Goal: Task Accomplishment & Management: Use online tool/utility

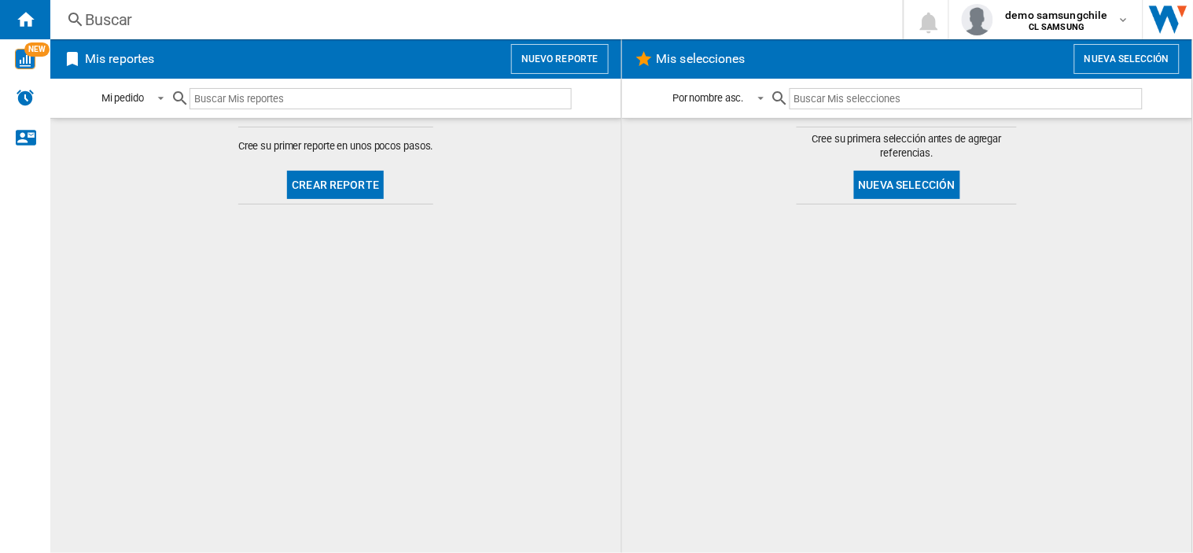
click at [558, 46] on button "Nuevo reporte" at bounding box center [560, 59] width 98 height 30
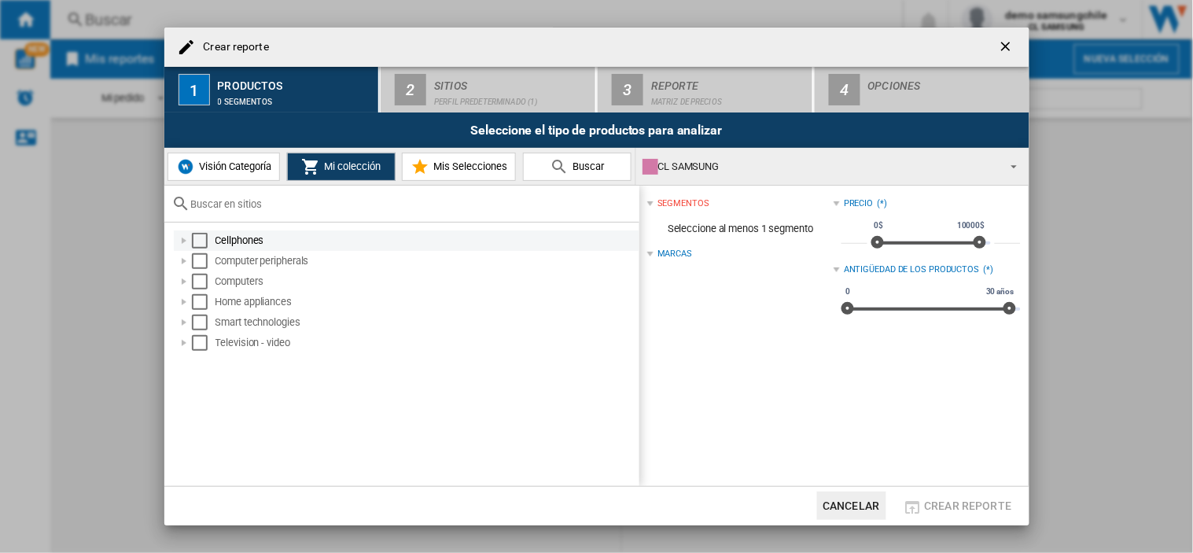
click at [201, 242] on div "Select" at bounding box center [200, 241] width 16 height 16
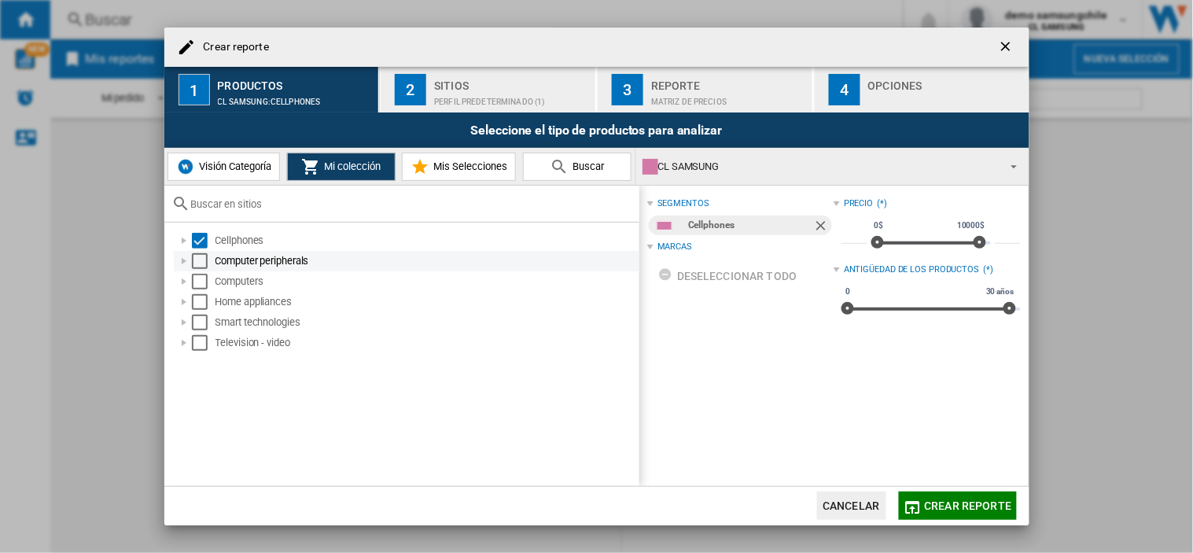
click at [197, 260] on div "Select" at bounding box center [200, 261] width 16 height 16
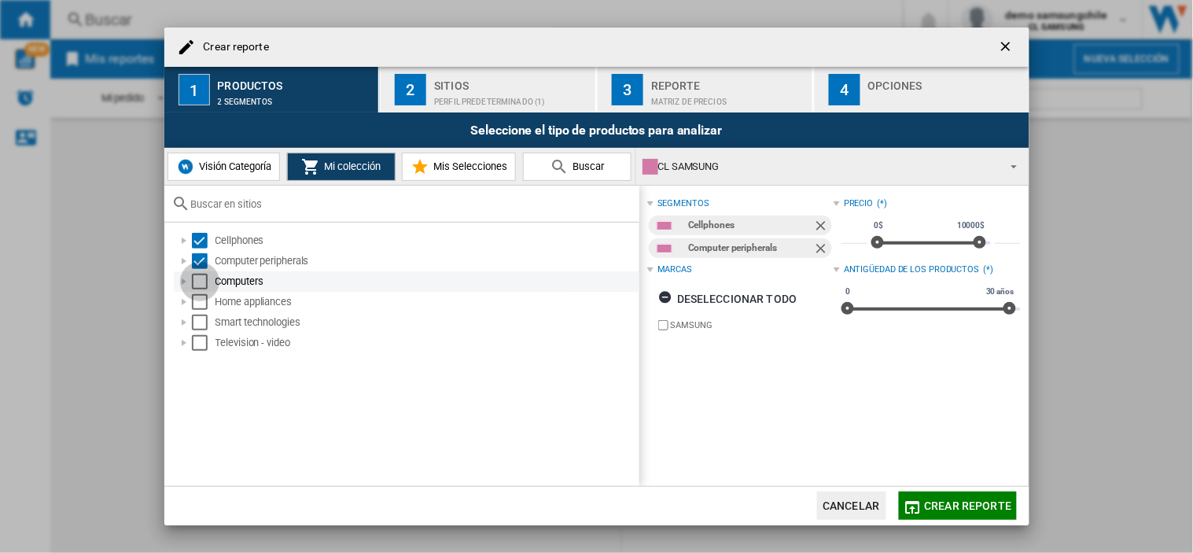
click at [197, 282] on div "Select" at bounding box center [200, 282] width 16 height 16
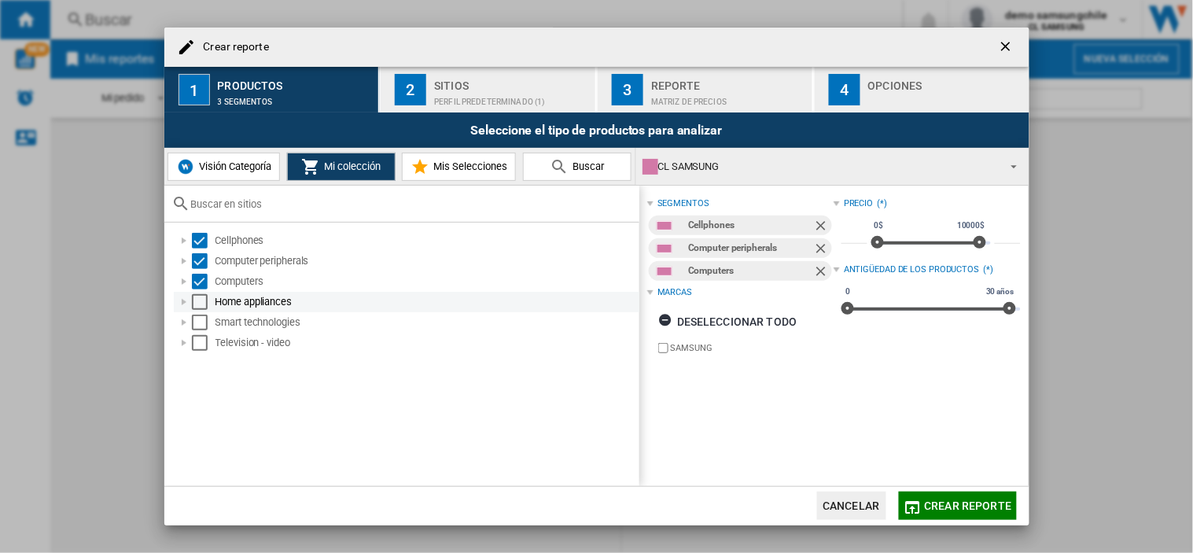
drag, startPoint x: 199, startPoint y: 294, endPoint x: 201, endPoint y: 304, distance: 9.6
click at [200, 294] on div "Select" at bounding box center [200, 302] width 16 height 16
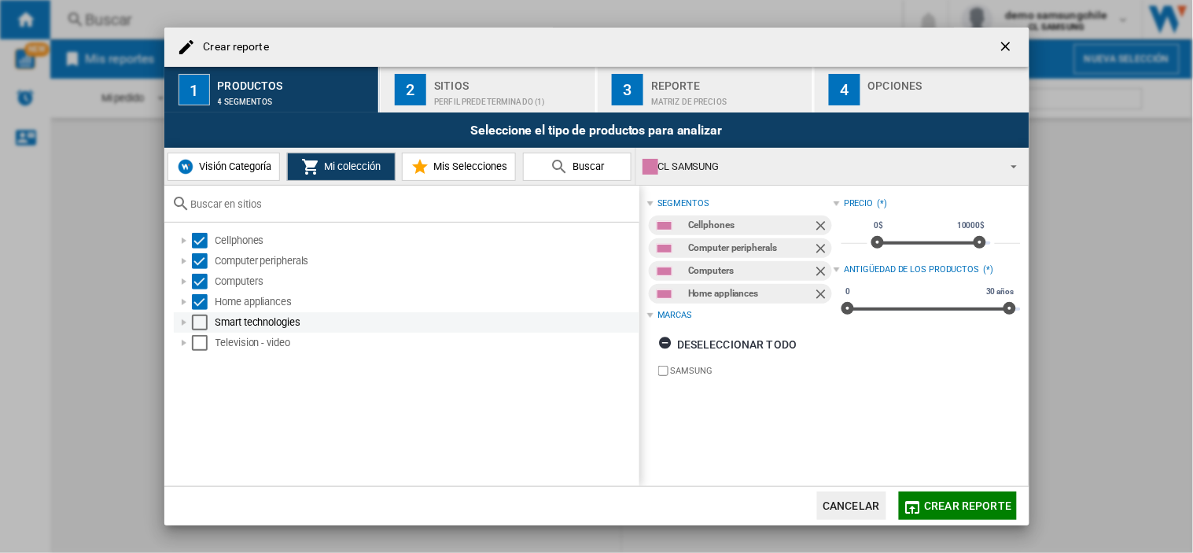
click at [201, 315] on div "Select" at bounding box center [200, 323] width 16 height 16
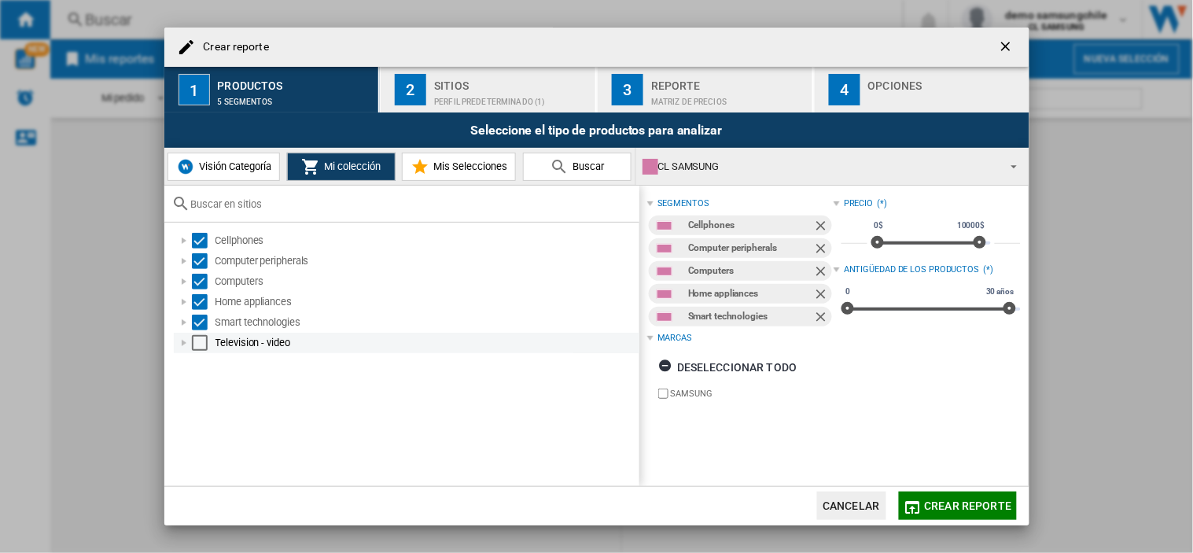
click at [200, 337] on div "Television - video" at bounding box center [407, 343] width 466 height 20
click at [199, 344] on div "Select" at bounding box center [200, 343] width 16 height 16
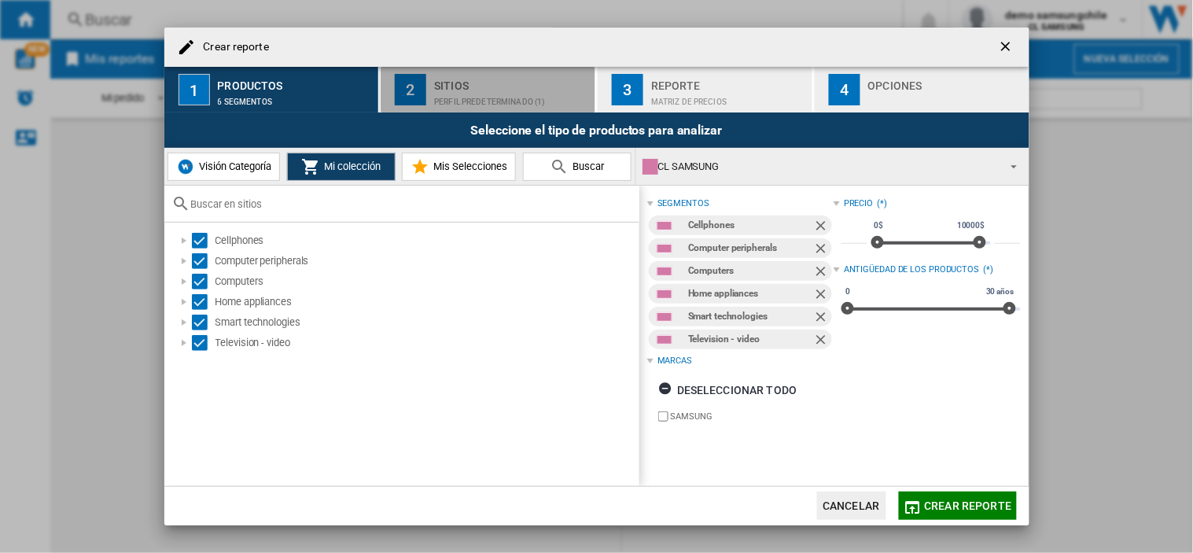
click at [437, 97] on div "Perfil predeterminado (1)" at bounding box center [511, 98] width 155 height 17
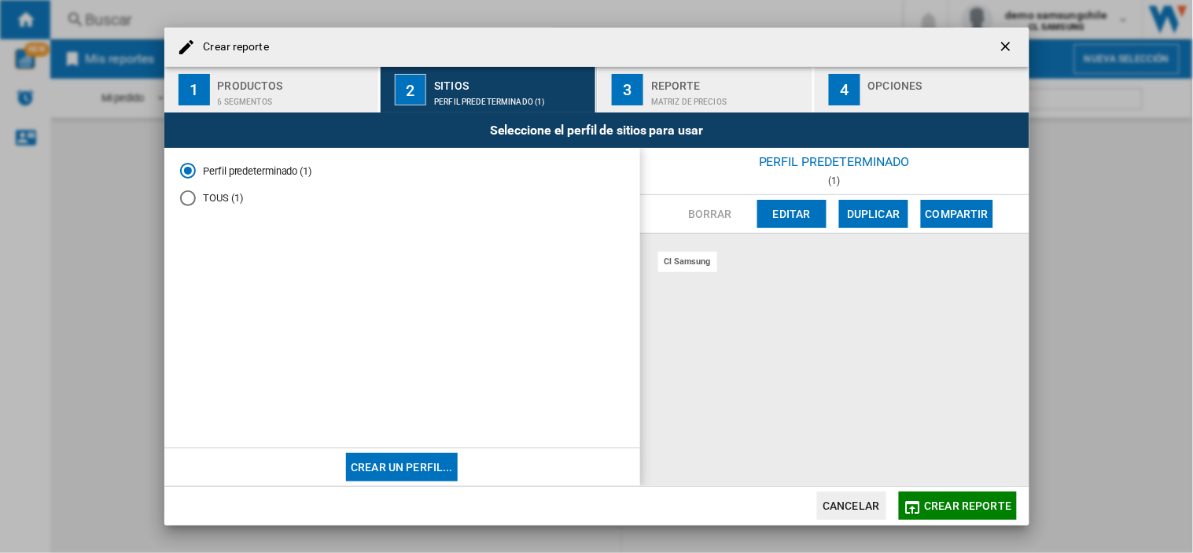
click at [782, 217] on button "Editar" at bounding box center [791, 214] width 69 height 28
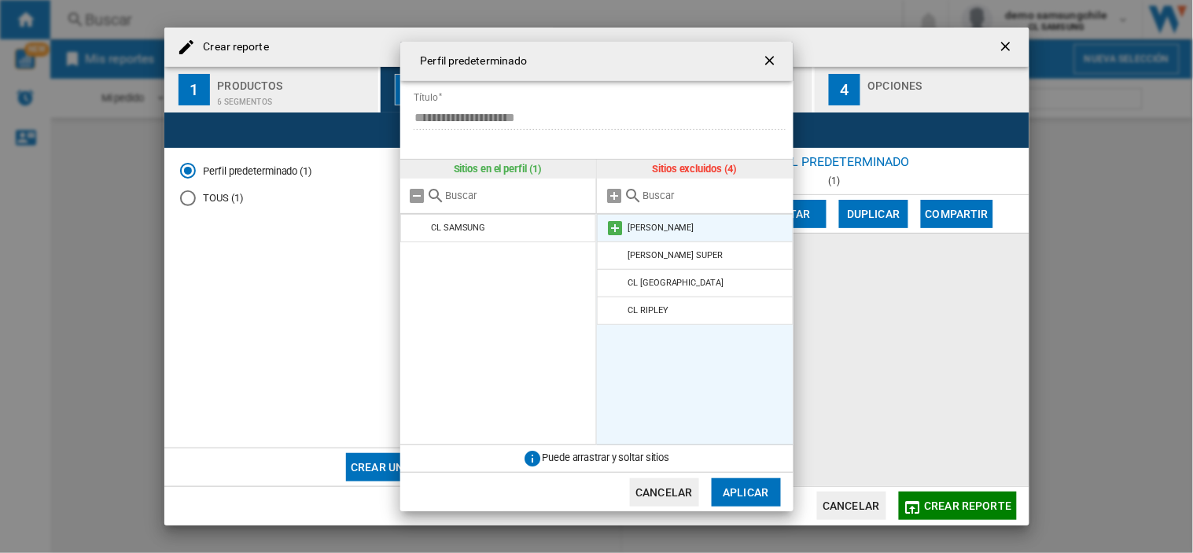
click at [613, 231] on md-icon at bounding box center [615, 228] width 19 height 19
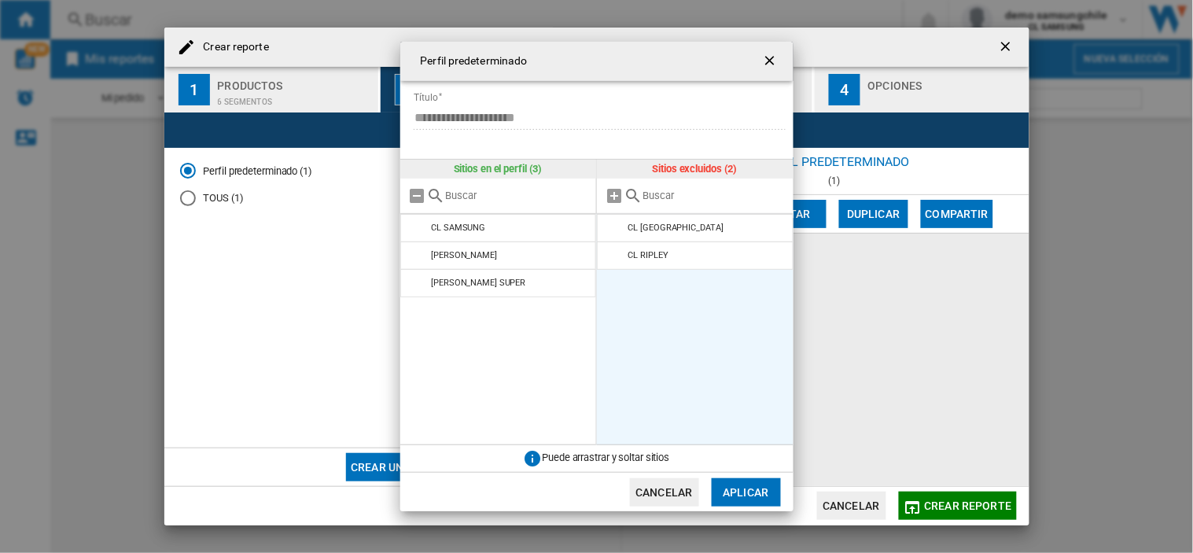
click at [613, 231] on md-icon at bounding box center [615, 228] width 19 height 19
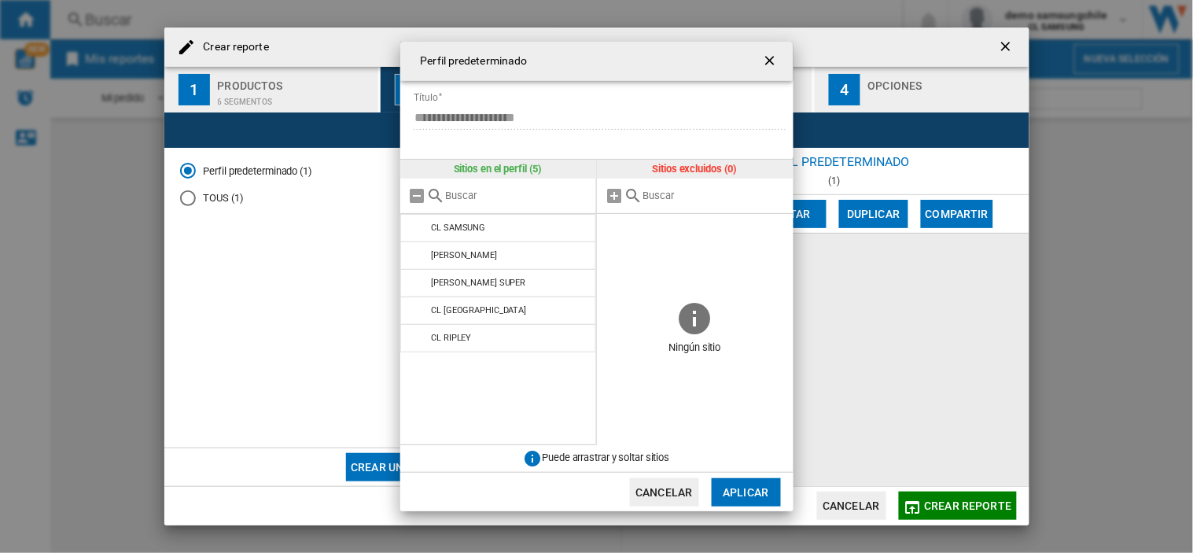
click at [613, 231] on span at bounding box center [695, 256] width 197 height 85
click at [747, 492] on button "Aplicar" at bounding box center [746, 492] width 69 height 28
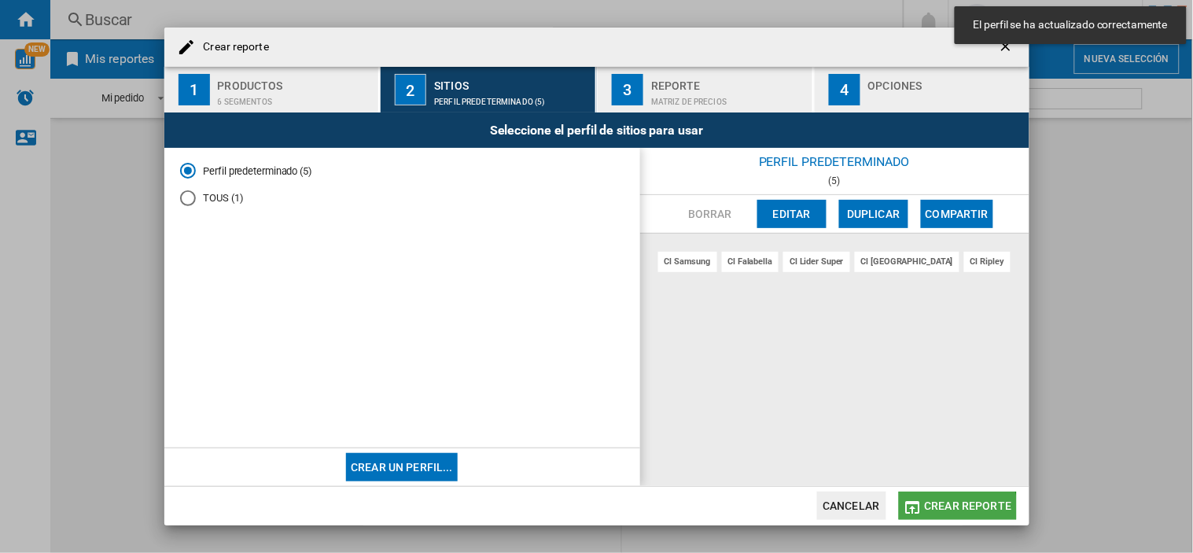
click at [952, 511] on span "Crear reporte" at bounding box center [968, 505] width 87 height 13
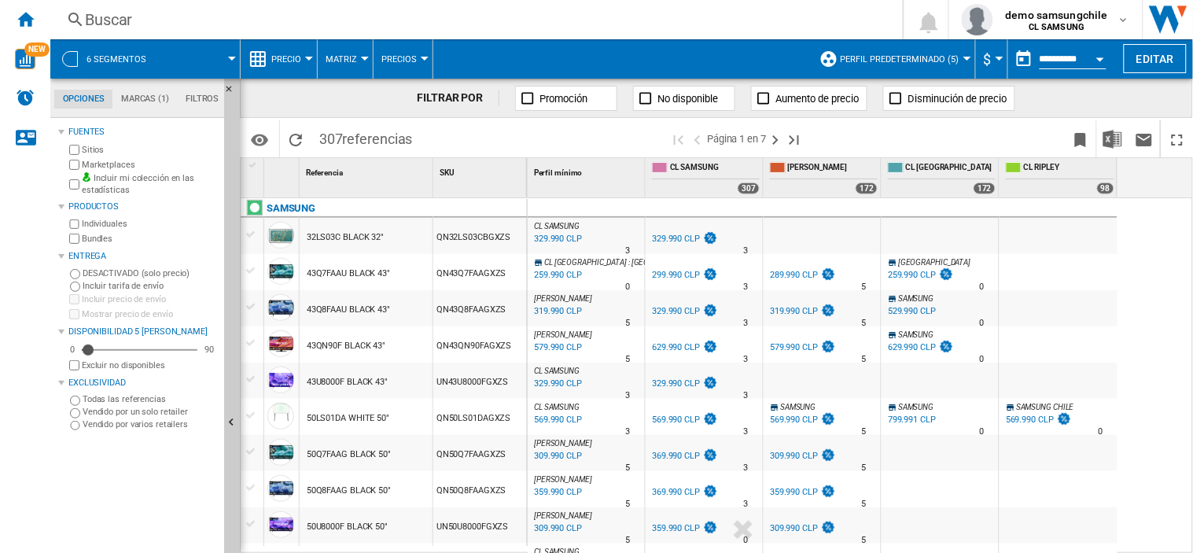
click at [145, 52] on button "6 segmentos" at bounding box center [125, 58] width 76 height 39
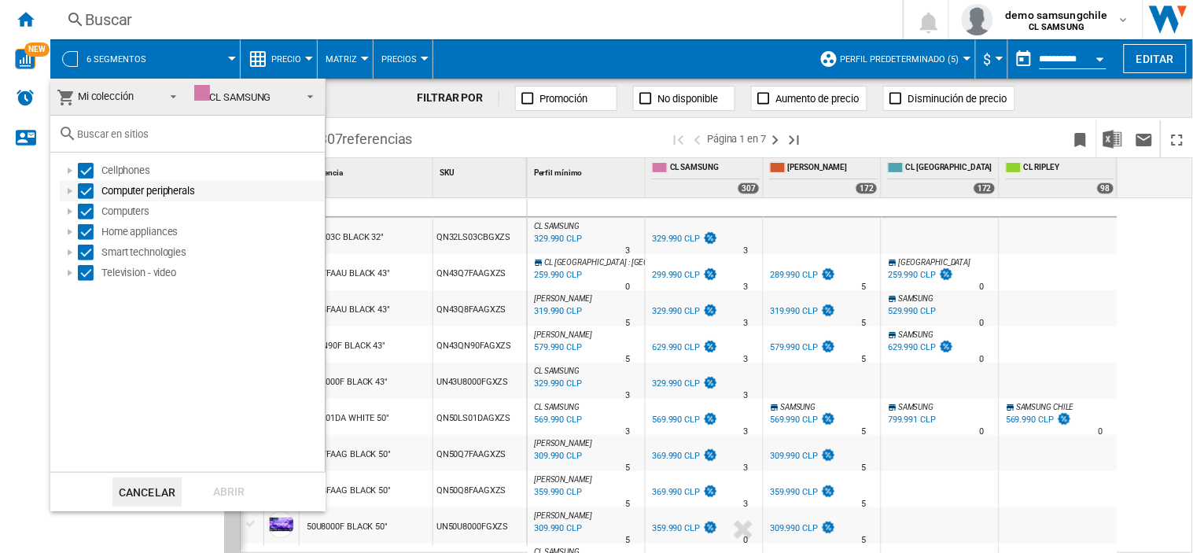
click at [79, 184] on div "Computer peripherals" at bounding box center [192, 191] width 265 height 20
drag, startPoint x: 82, startPoint y: 191, endPoint x: 83, endPoint y: 199, distance: 7.9
click at [83, 190] on div "Select" at bounding box center [86, 191] width 16 height 16
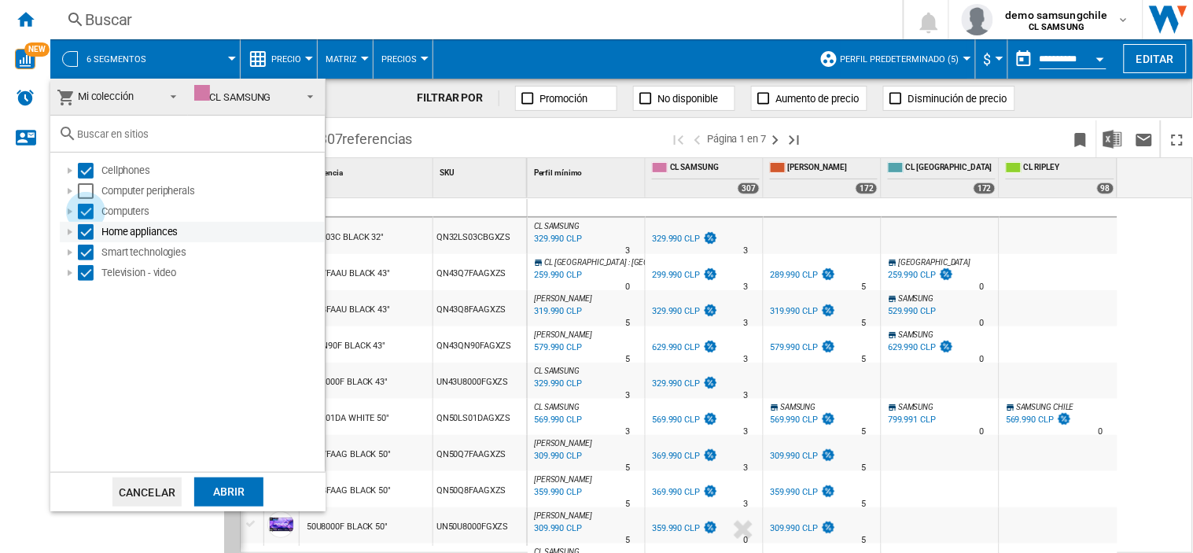
drag, startPoint x: 85, startPoint y: 211, endPoint x: 84, endPoint y: 222, distance: 11.0
click at [87, 212] on div "Select" at bounding box center [86, 212] width 16 height 16
click at [84, 237] on div "Select" at bounding box center [86, 232] width 16 height 16
click at [84, 260] on div "Select" at bounding box center [86, 253] width 16 height 16
click at [87, 273] on div "Select" at bounding box center [86, 273] width 16 height 16
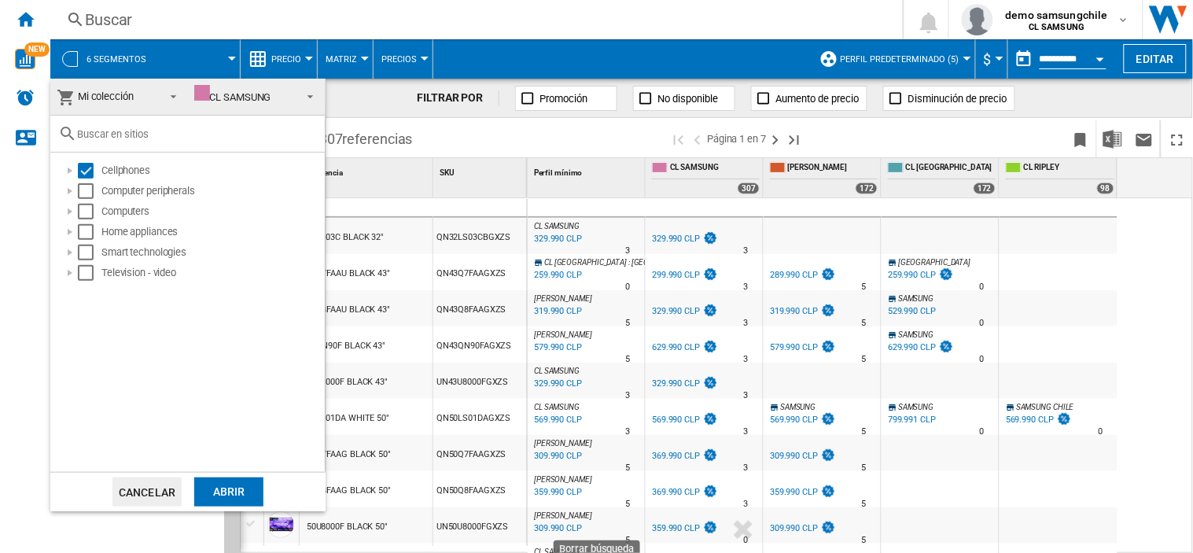
click at [236, 484] on div "Abrir" at bounding box center [228, 491] width 69 height 29
